Goal: Task Accomplishment & Management: Manage account settings

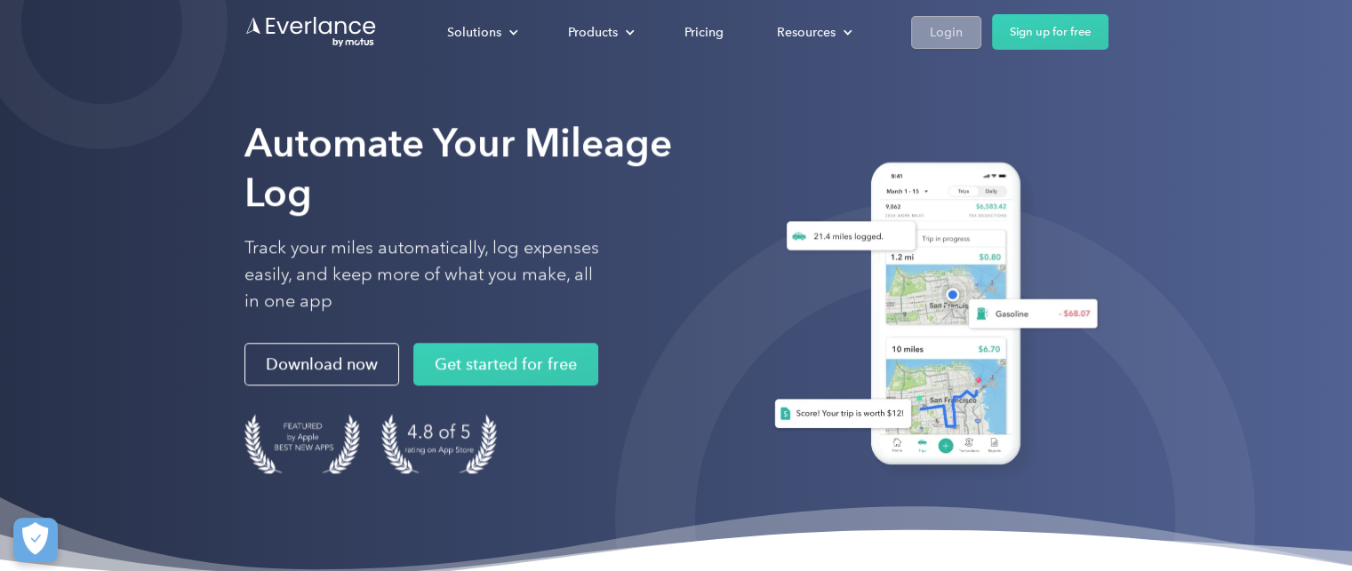
click at [944, 35] on div "Login" at bounding box center [945, 32] width 33 height 22
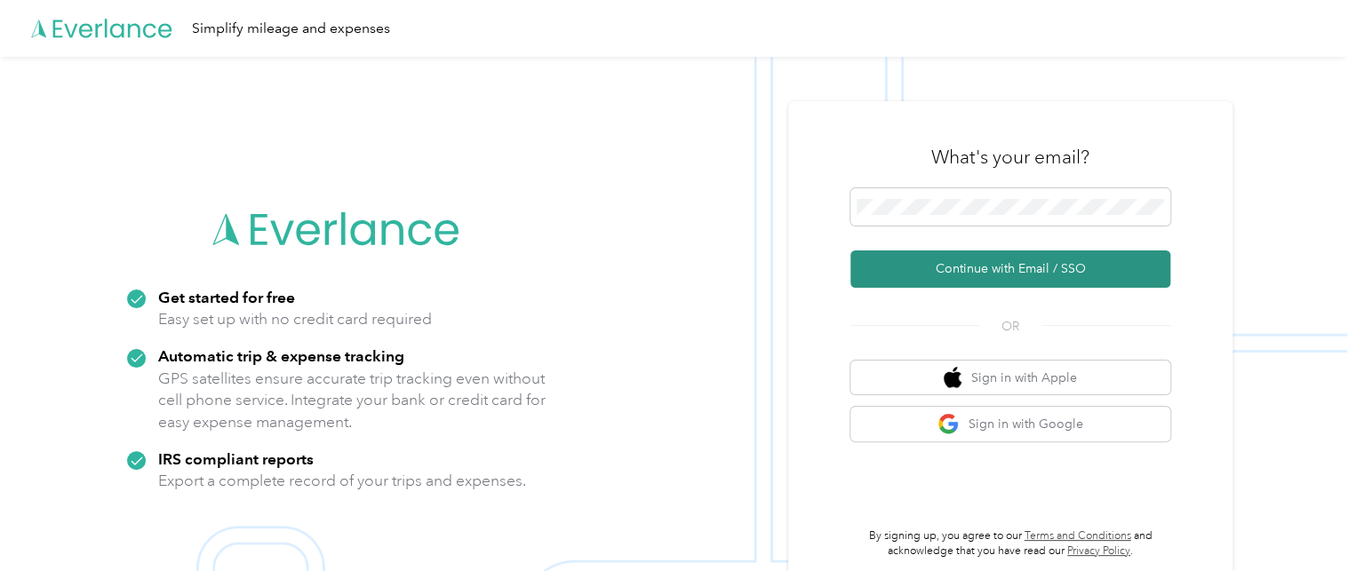
click at [1013, 273] on button "Continue with Email / SSO" at bounding box center [1010, 269] width 320 height 37
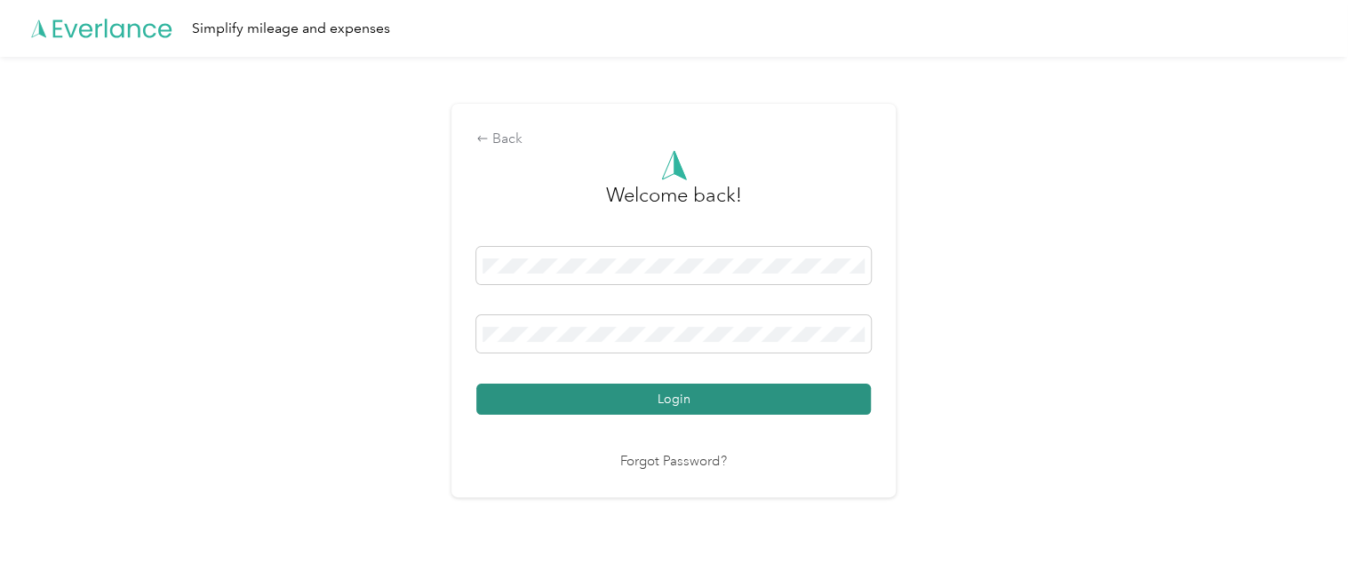
click at [677, 398] on button "Login" at bounding box center [673, 399] width 395 height 31
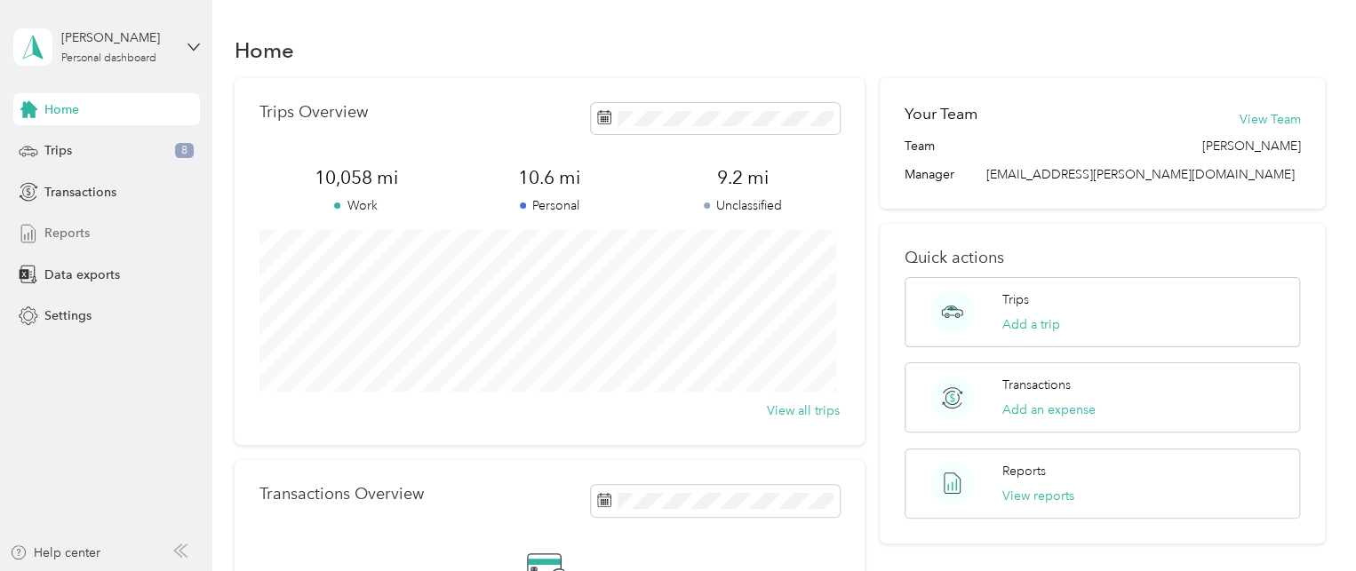
click at [58, 229] on span "Reports" at bounding box center [66, 233] width 45 height 19
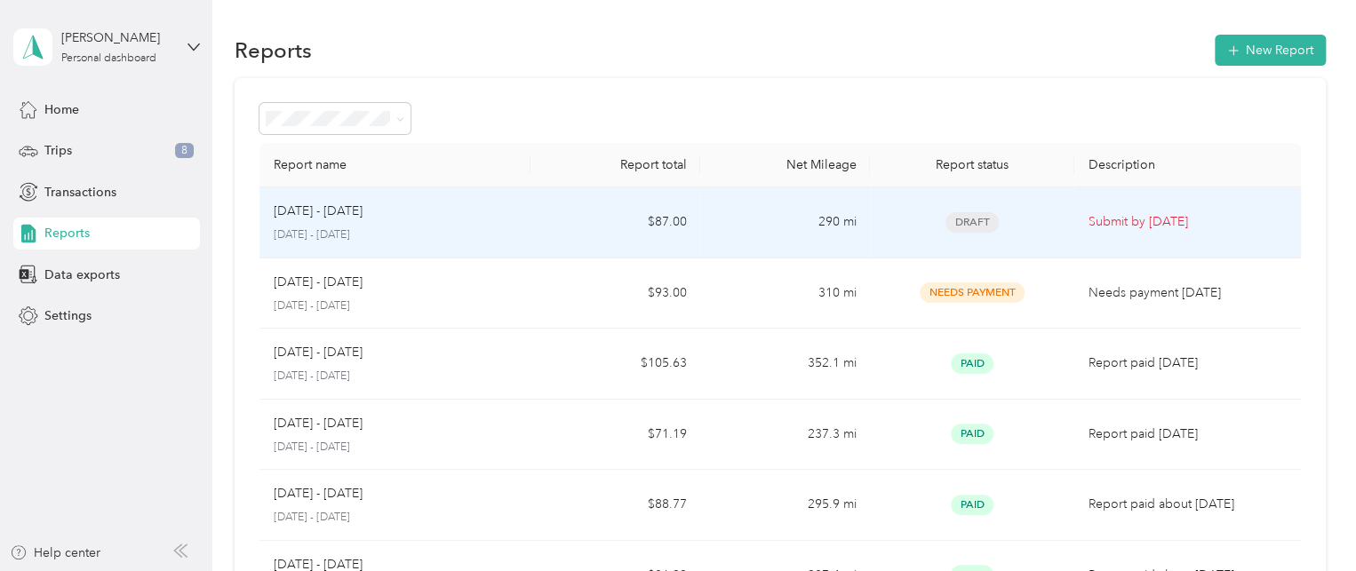
click at [385, 216] on div "Aug 16 - 31, 2025" at bounding box center [395, 212] width 243 height 20
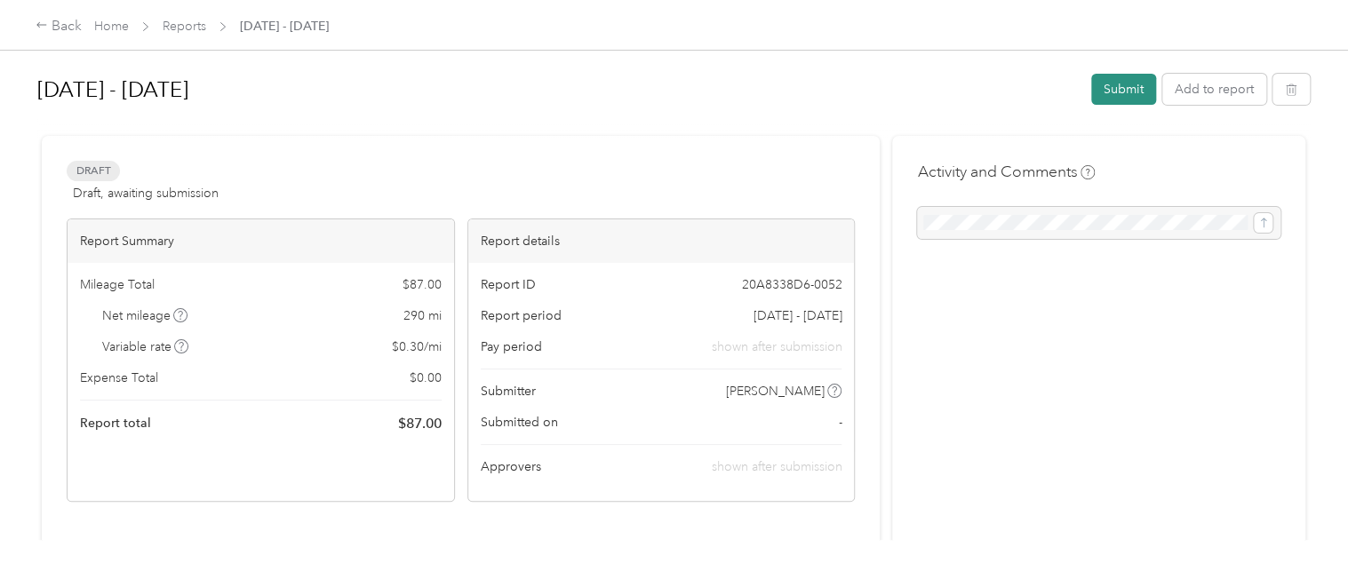
click at [1119, 85] on button "Submit" at bounding box center [1123, 89] width 65 height 31
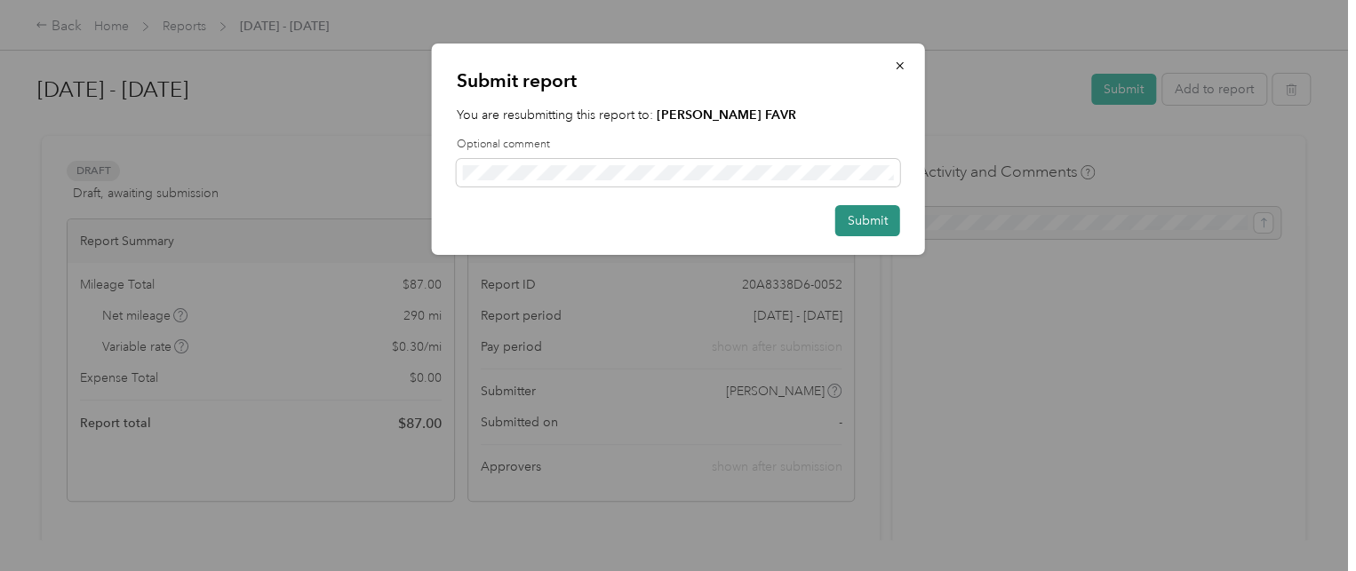
click at [874, 218] on button "Submit" at bounding box center [867, 220] width 65 height 31
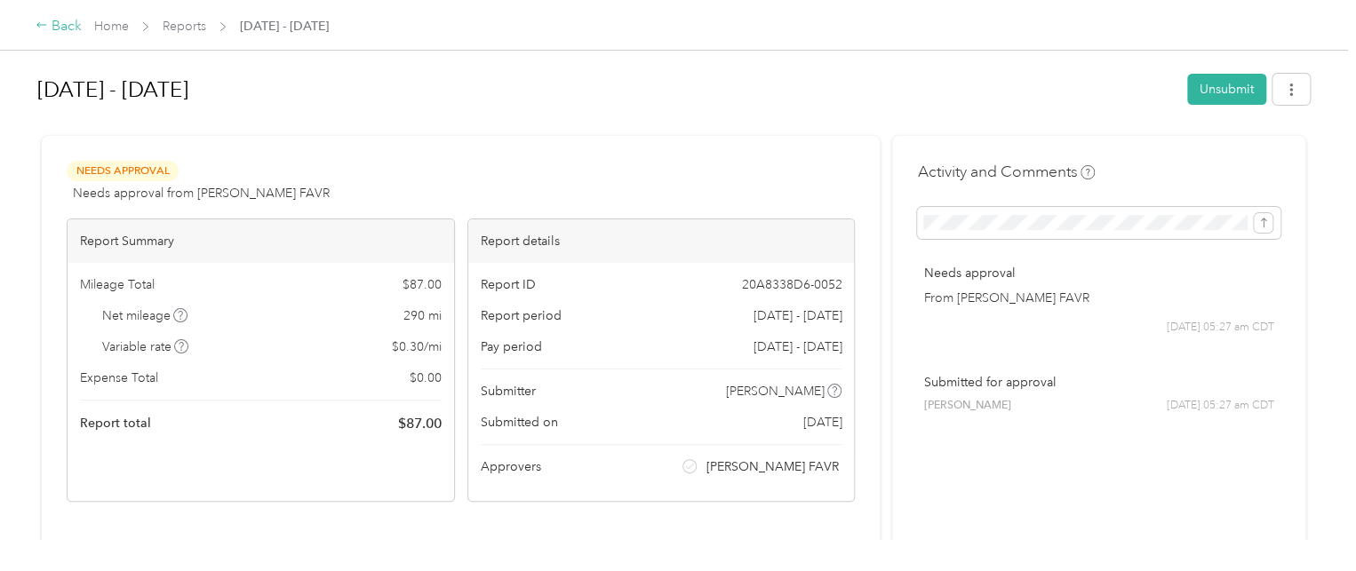
click at [58, 25] on div "Back" at bounding box center [59, 26] width 46 height 21
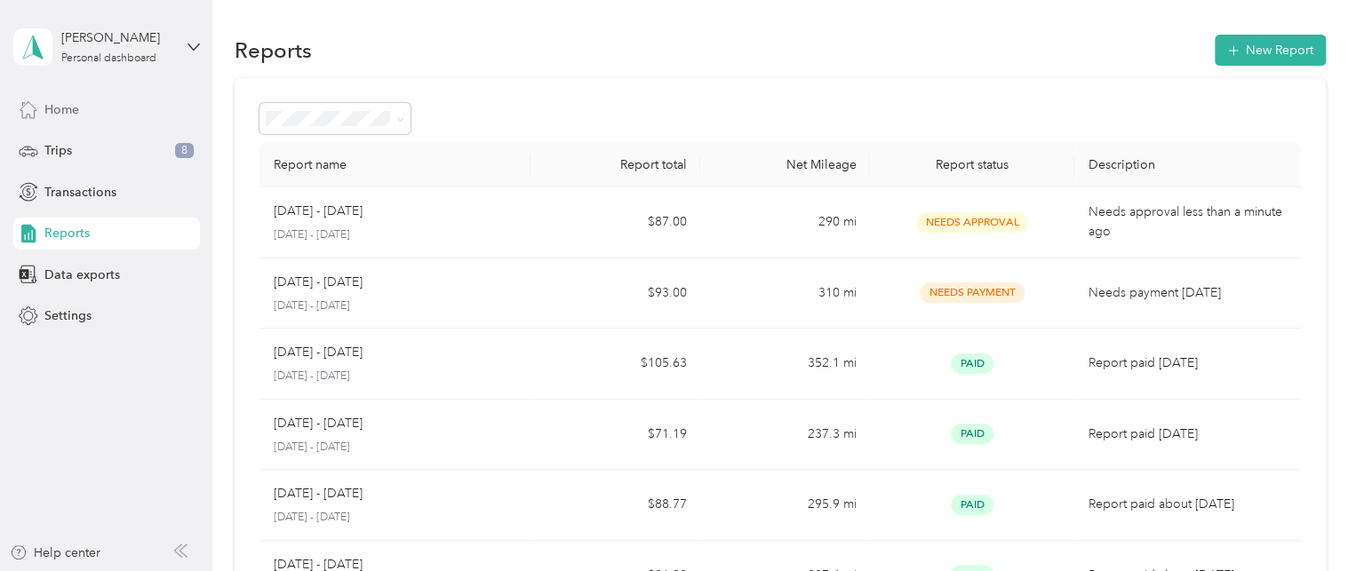
click at [68, 113] on span "Home" at bounding box center [61, 109] width 35 height 19
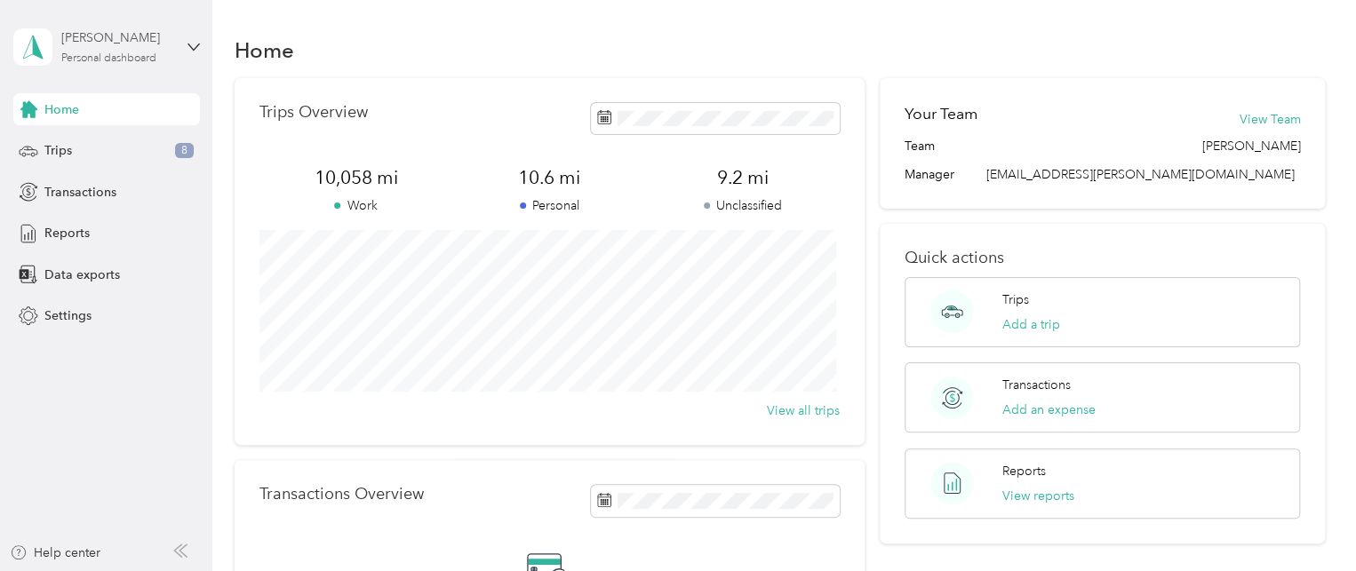
click at [146, 42] on div "Charles Blankenship" at bounding box center [116, 37] width 111 height 19
click at [75, 140] on div "Log out" at bounding box center [62, 142] width 68 height 19
